Goal: Transaction & Acquisition: Subscribe to service/newsletter

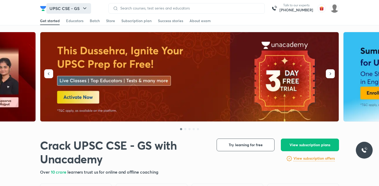
click at [83, 6] on icon "button" at bounding box center [85, 8] width 6 height 6
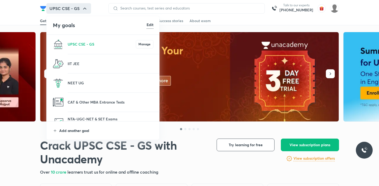
click at [83, 133] on p "Add another goal" at bounding box center [106, 131] width 94 height 6
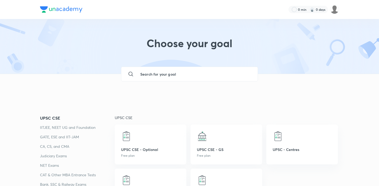
click at [156, 72] on input "text" at bounding box center [194, 74] width 117 height 14
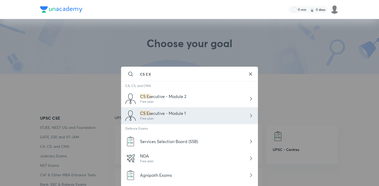
click at [185, 117] on div "Free plan" at bounding box center [163, 118] width 46 height 5
type input "CS Executive - Module 1"
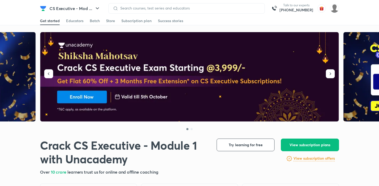
click at [107, 22] on div "Store" at bounding box center [110, 20] width 9 height 5
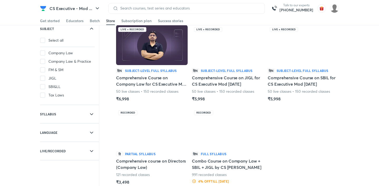
scroll to position [34, 0]
